Goal: Transaction & Acquisition: Purchase product/service

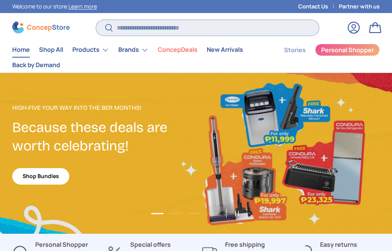
click at [166, 31] on input "Search" at bounding box center [207, 28] width 223 height 16
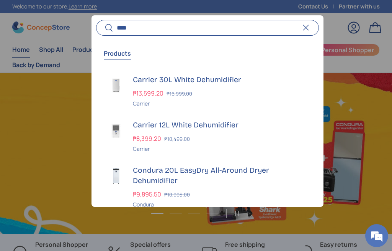
scroll to position [0, 392]
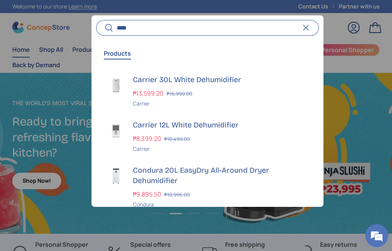
type input "****"
click at [216, 77] on h3 "Carrier 30L White Dehumidifier" at bounding box center [221, 79] width 177 height 10
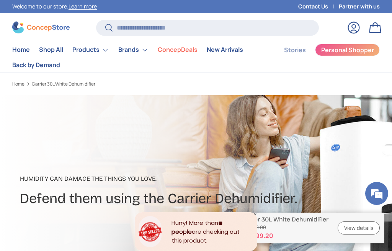
click at [363, 225] on link "View details" at bounding box center [359, 227] width 42 height 13
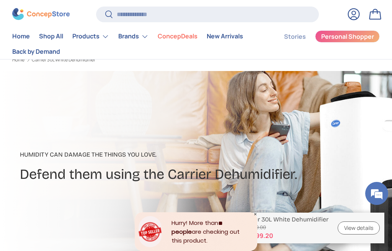
click at [363, 225] on link "View details" at bounding box center [359, 227] width 42 height 13
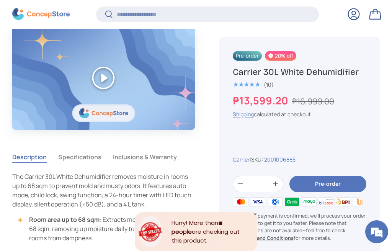
scroll to position [515, 0]
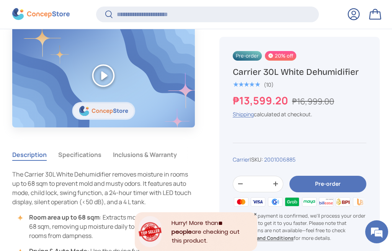
click at [95, 152] on button "Specifications" at bounding box center [79, 155] width 43 height 18
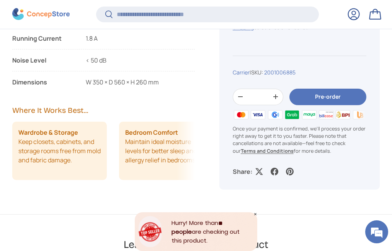
scroll to position [989, 0]
click at [345, 90] on button "Pre-order" at bounding box center [328, 96] width 77 height 16
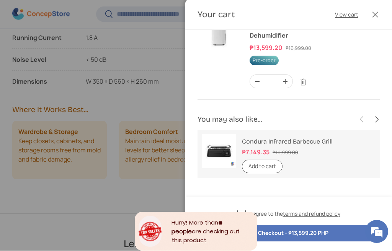
scroll to position [28, 0]
click at [333, 146] on link "Condura Infrared Barbecue Grill" at bounding box center [287, 142] width 91 height 7
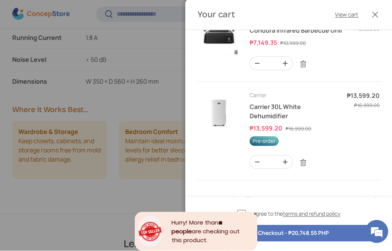
scroll to position [25, 0]
click at [378, 13] on button "Close" at bounding box center [375, 15] width 17 height 17
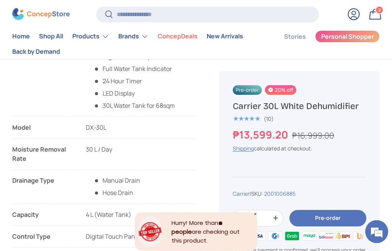
scroll to position [665, 0]
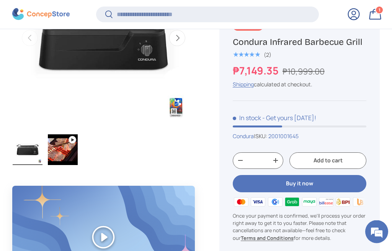
scroll to position [392, 0]
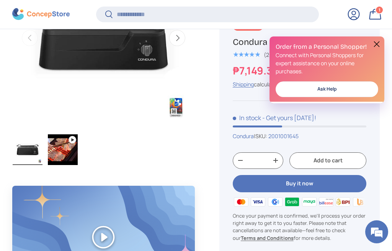
click at [325, 182] on button "Buy it now" at bounding box center [300, 183] width 134 height 17
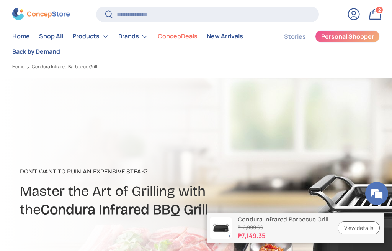
scroll to position [0, 0]
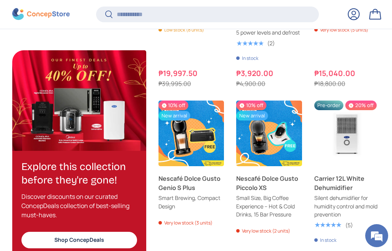
scroll to position [1892, 2640]
